Goal: Task Accomplishment & Management: Manage account settings

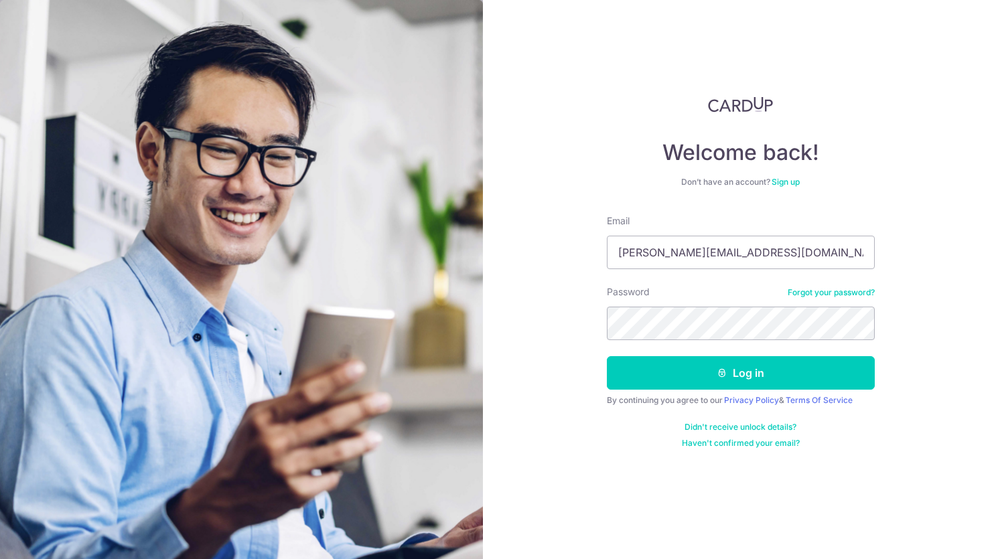
click at [570, 349] on div "Welcome back! Don’t have an account? Sign up Email sugandhi@gmail.com Password …" at bounding box center [740, 279] width 515 height 559
click at [749, 252] on input "sugandhi@gmail.com" at bounding box center [741, 252] width 268 height 33
type input "[EMAIL_ADDRESS][PERSON_NAME][DOMAIN_NAME]"
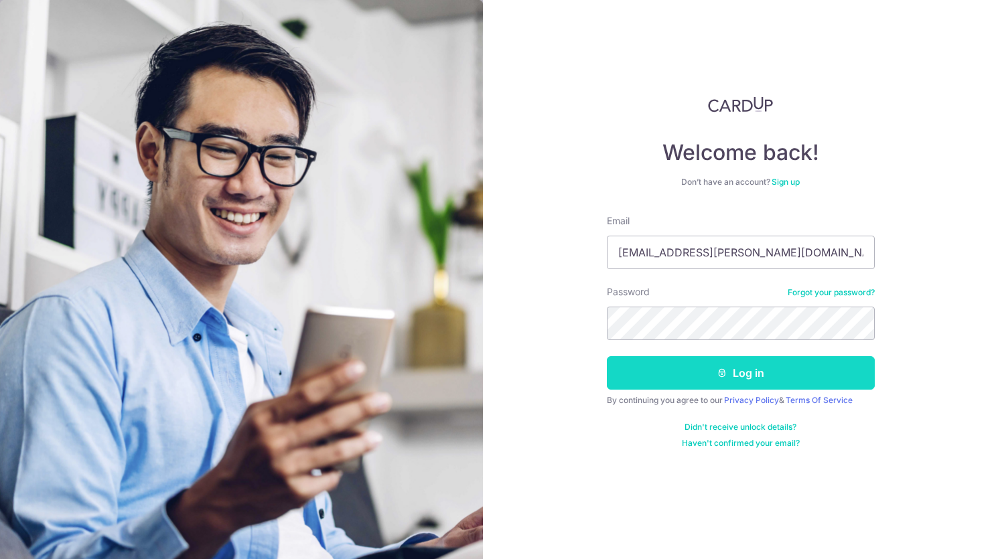
click at [726, 372] on icon "submit" at bounding box center [721, 373] width 11 height 11
